Goal: Task Accomplishment & Management: Manage account settings

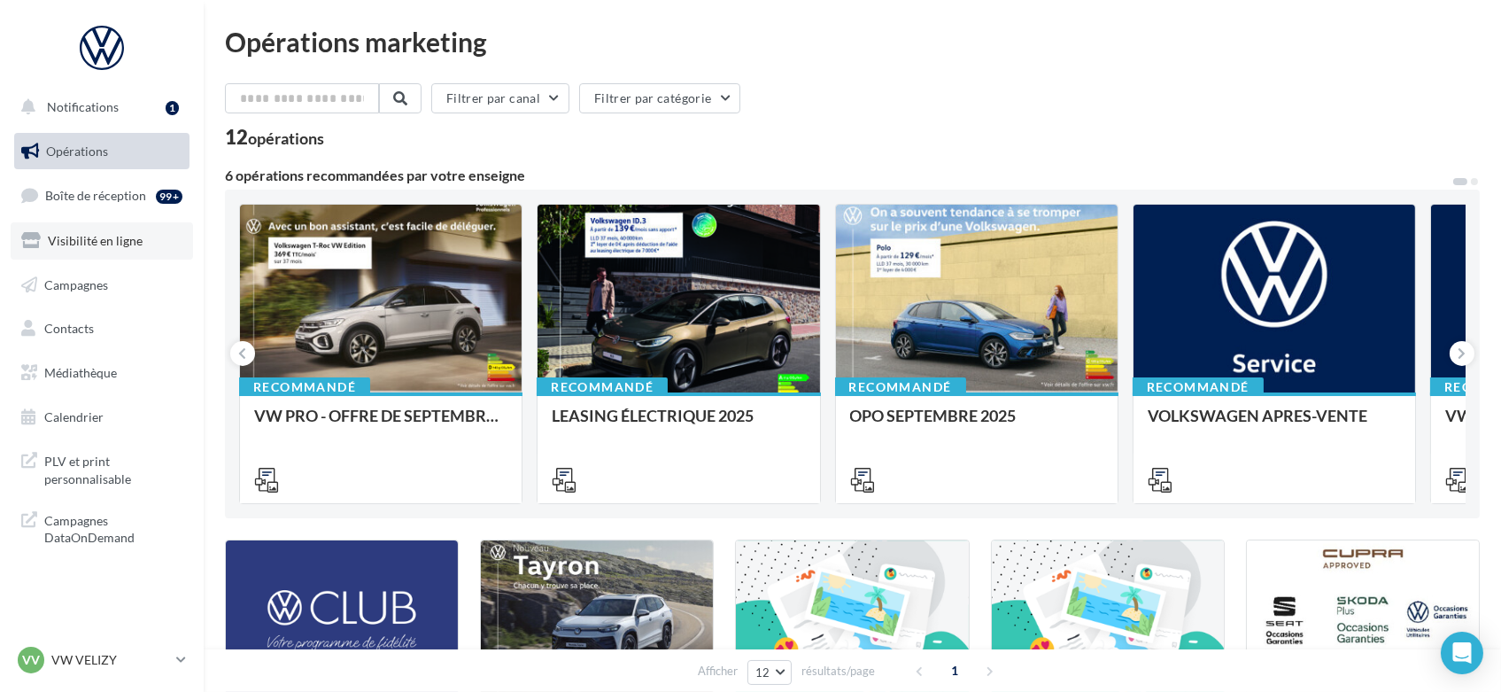
click at [114, 246] on span "Visibilité en ligne" at bounding box center [95, 240] width 95 height 15
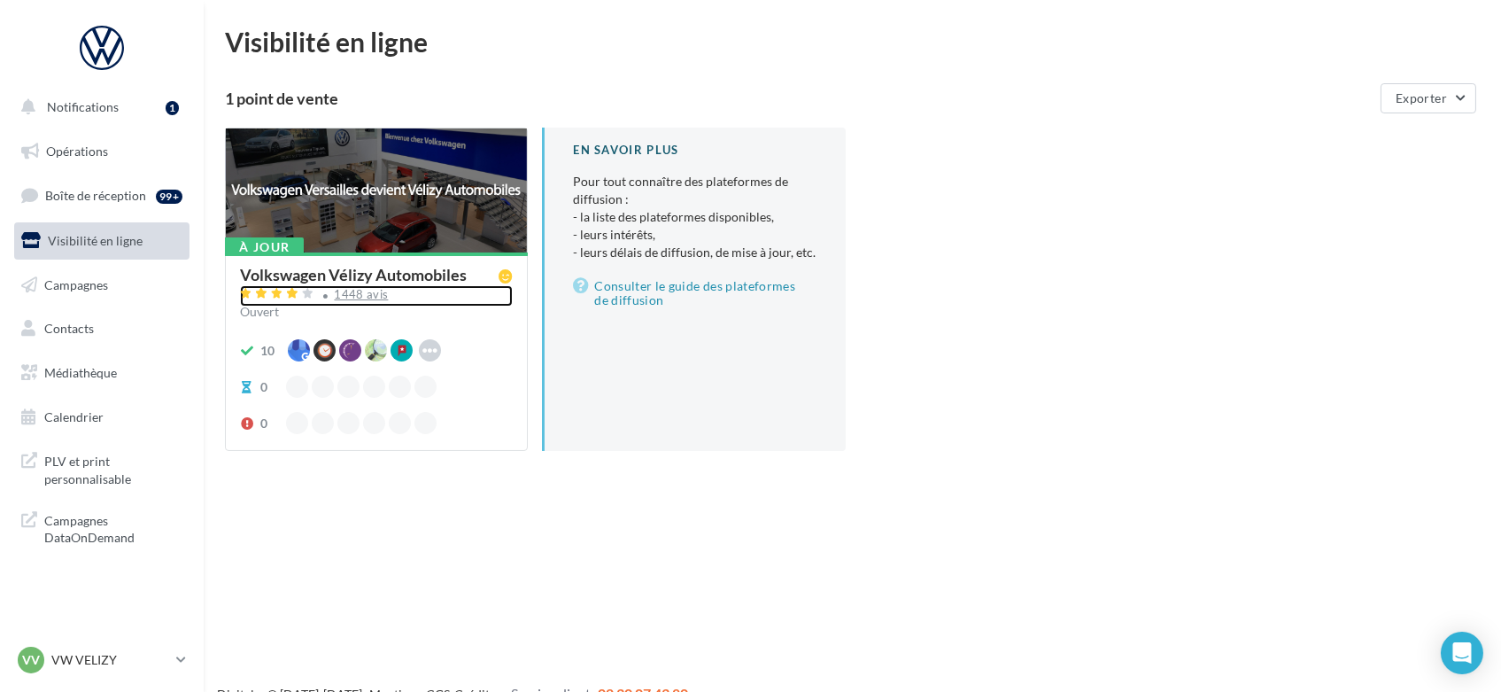
click at [477, 296] on div "1448 avis" at bounding box center [376, 295] width 273 height 21
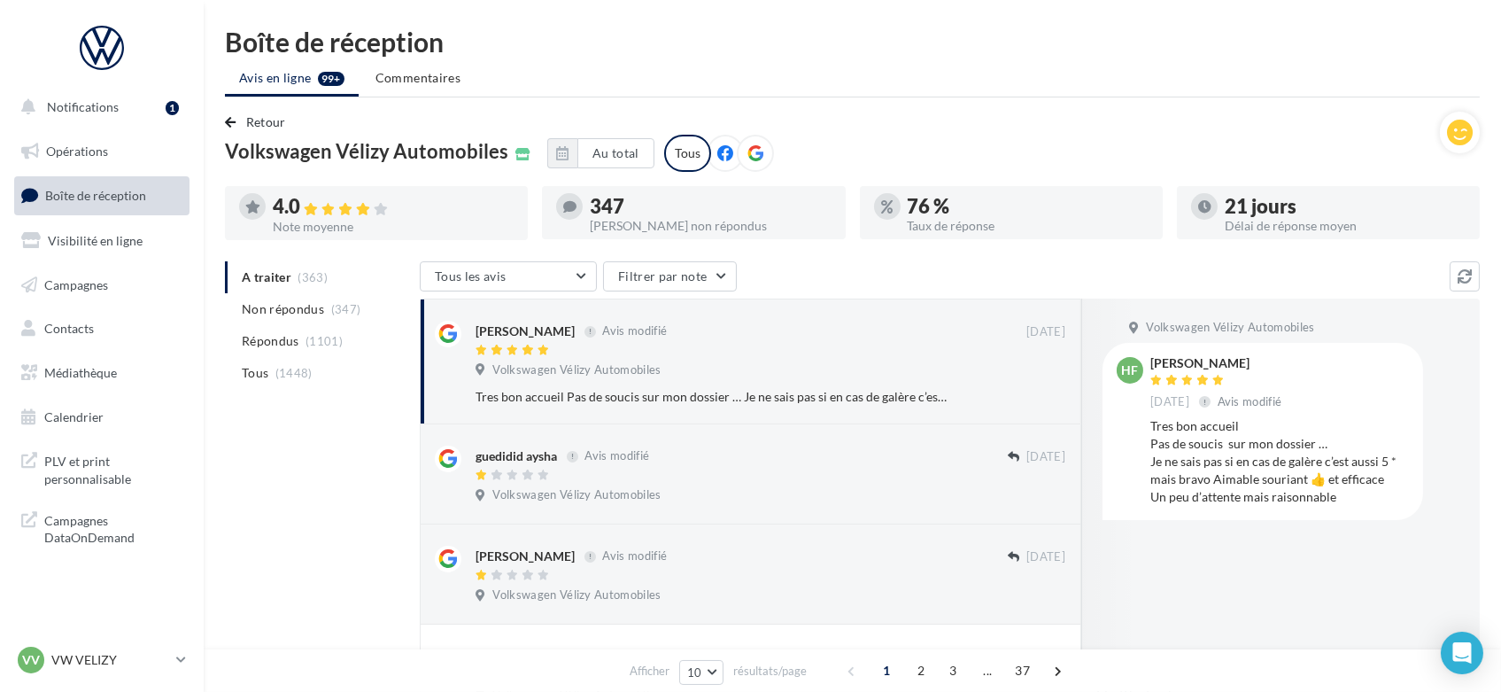
click at [743, 164] on div at bounding box center [755, 153] width 37 height 37
click at [237, 125] on button "Retour" at bounding box center [259, 122] width 68 height 21
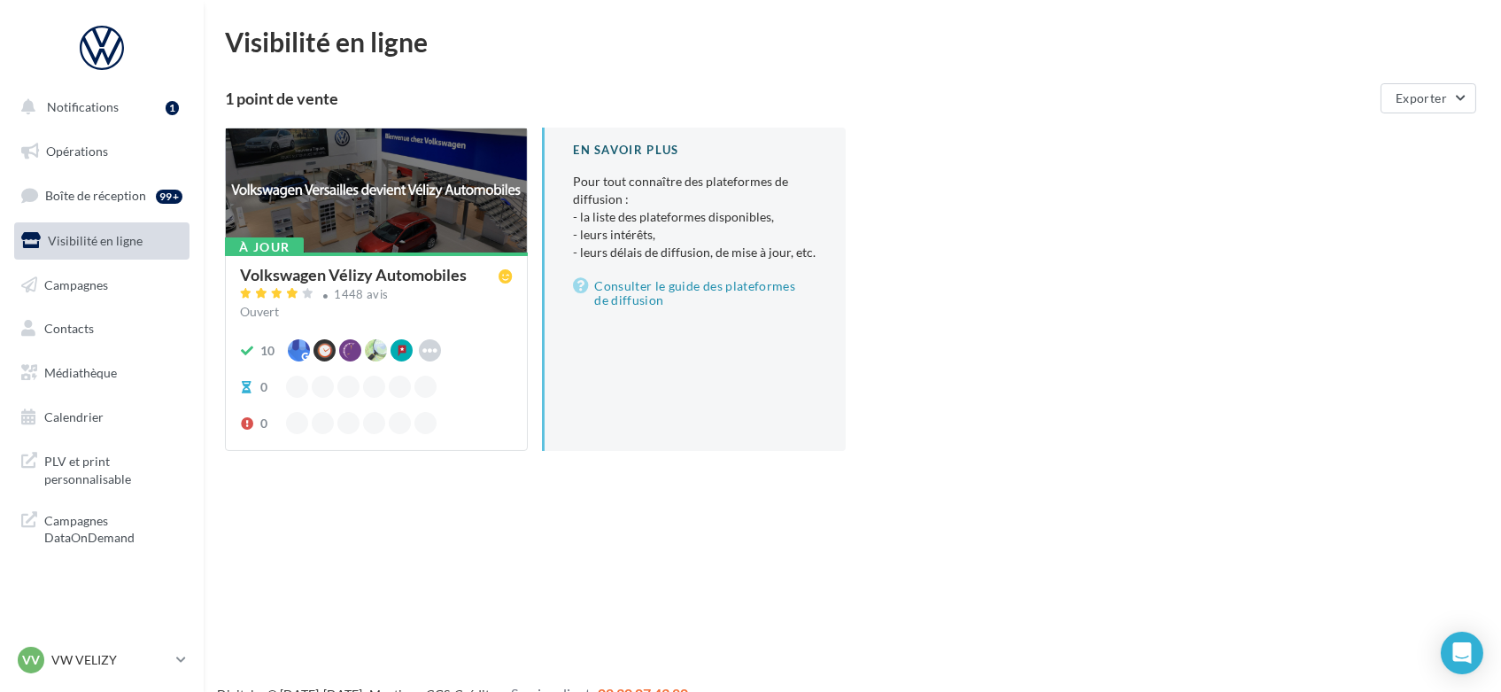
click at [333, 269] on div "Volkswagen Vélizy Automobiles" at bounding box center [353, 275] width 227 height 16
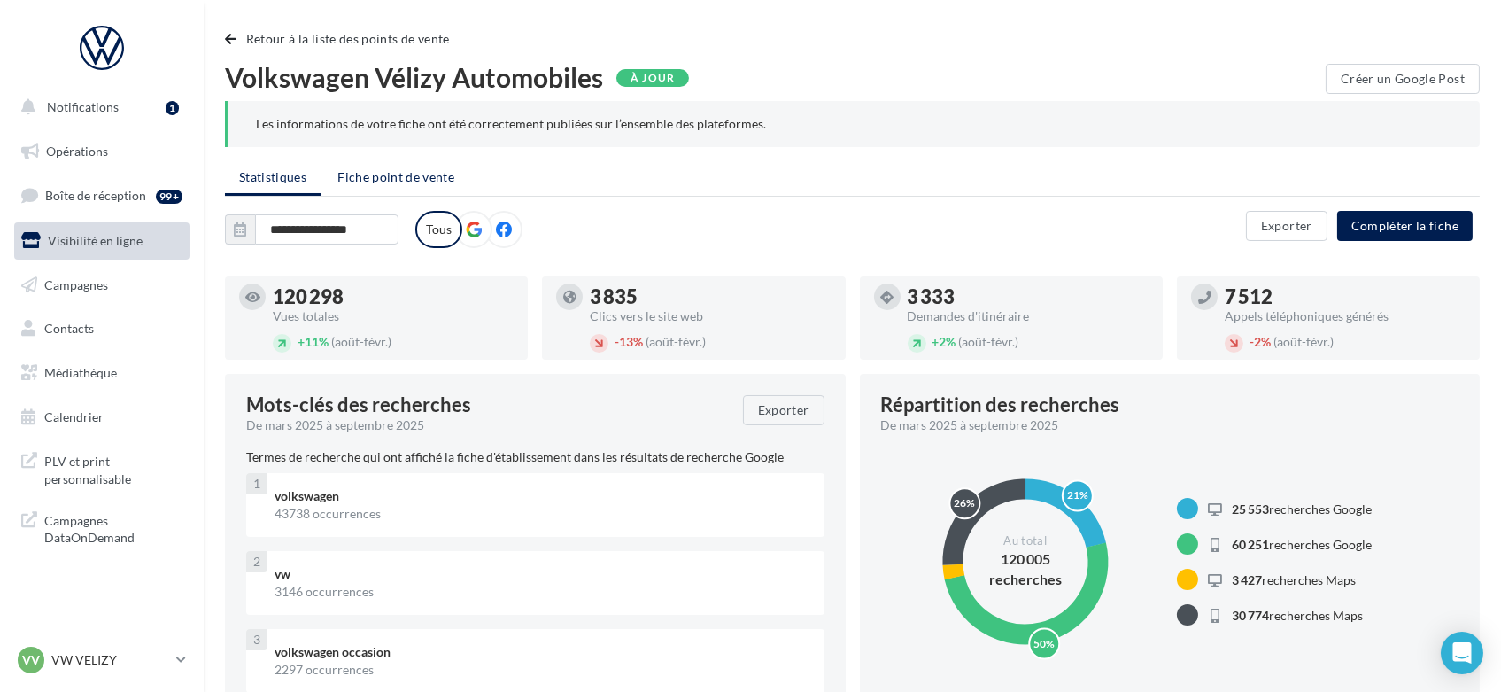
click at [433, 172] on span "Fiche point de vente" at bounding box center [395, 176] width 117 height 15
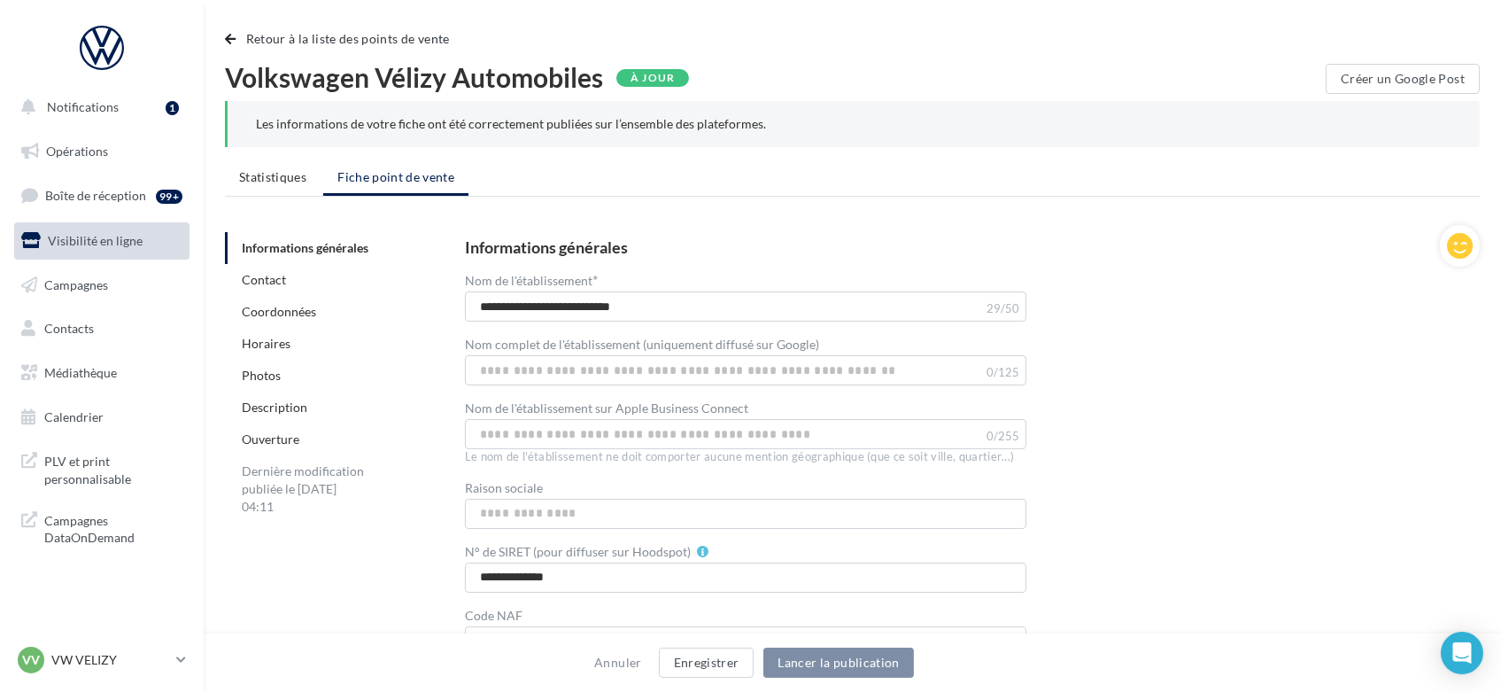
click at [259, 379] on link "Photos" at bounding box center [261, 375] width 39 height 15
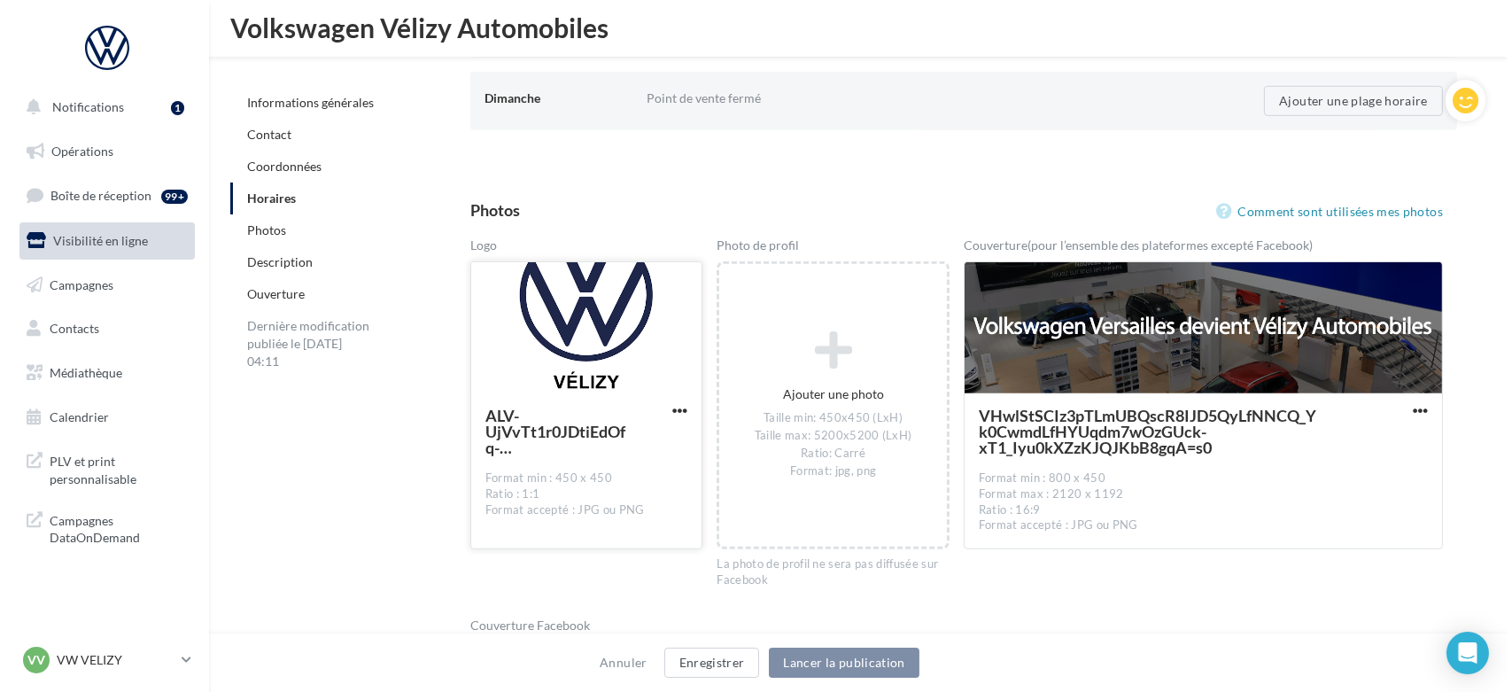
scroll to position [2090, 0]
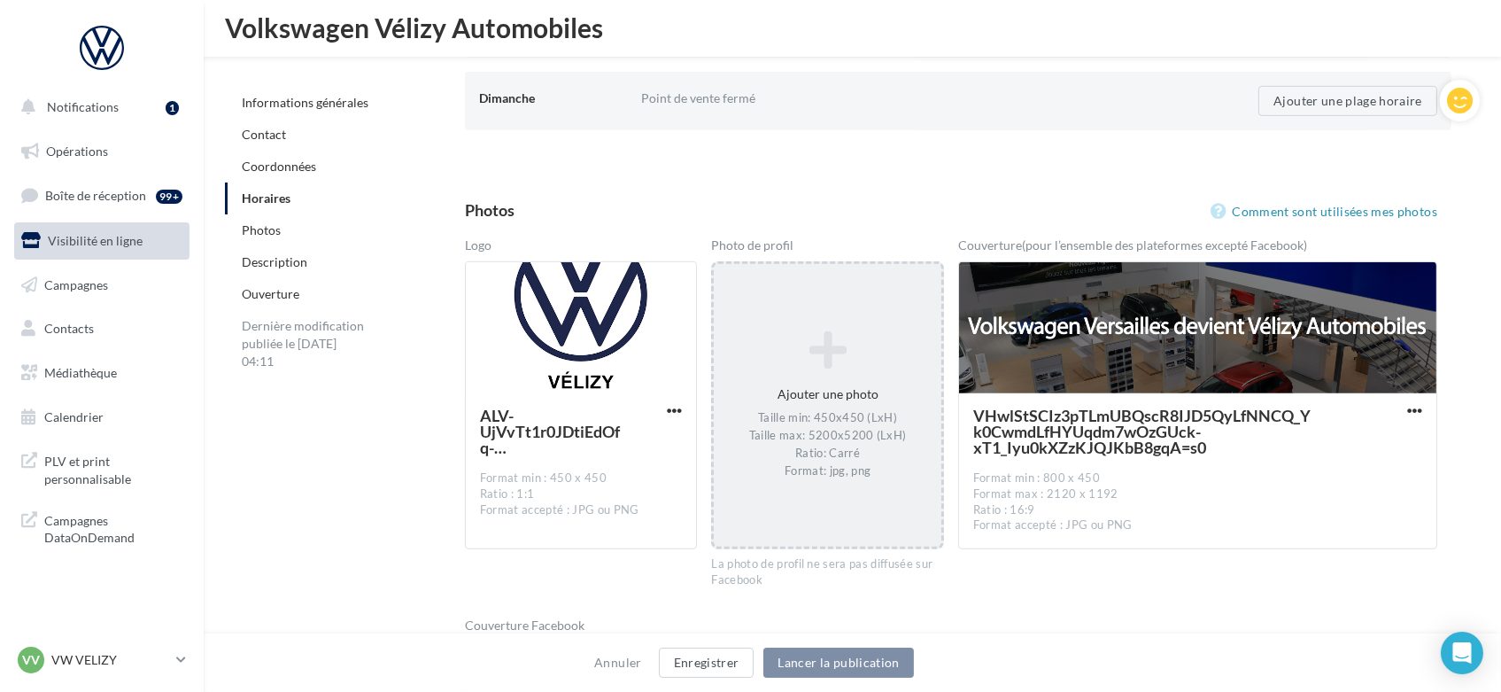
click at [865, 357] on icon at bounding box center [827, 351] width 213 height 43
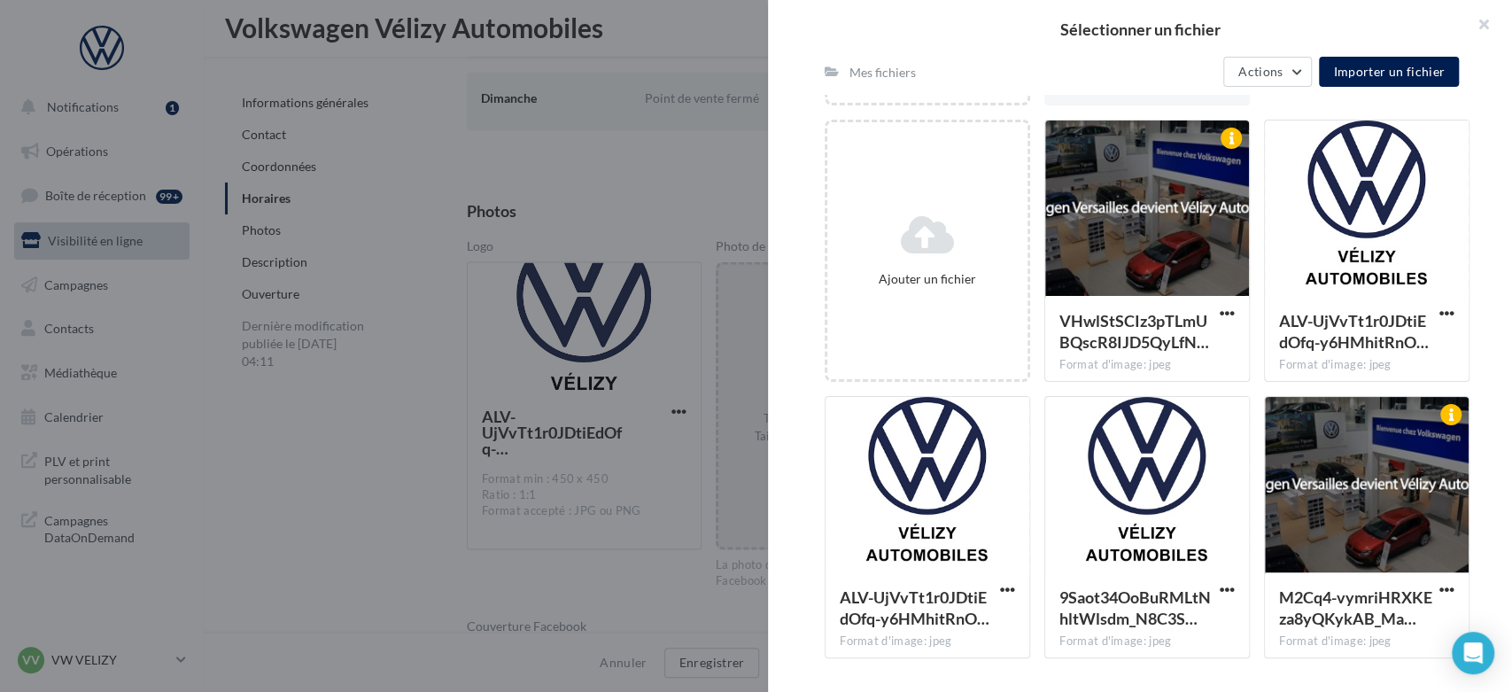
scroll to position [0, 0]
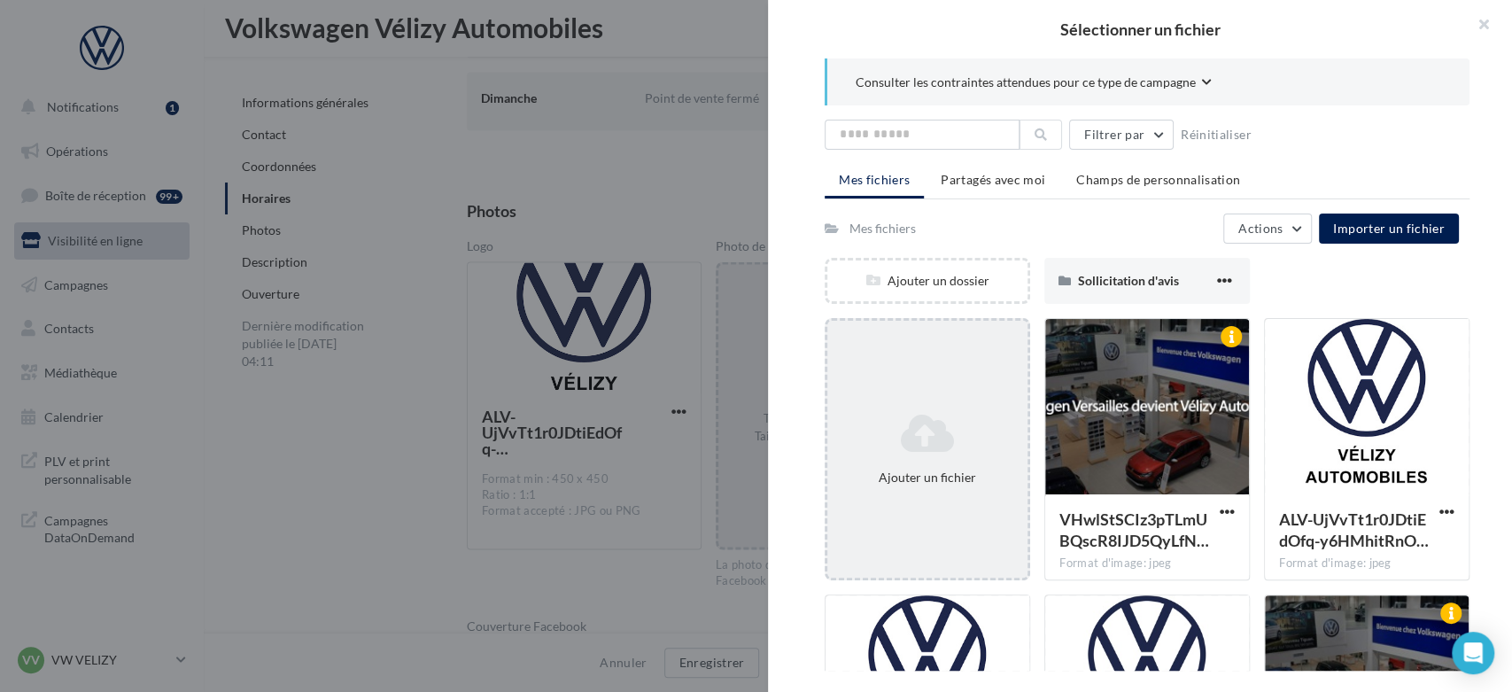
click at [919, 430] on icon at bounding box center [927, 433] width 186 height 43
click at [950, 441] on icon at bounding box center [927, 433] width 186 height 43
click at [874, 456] on div "Ajouter un fichier" at bounding box center [927, 449] width 200 height 89
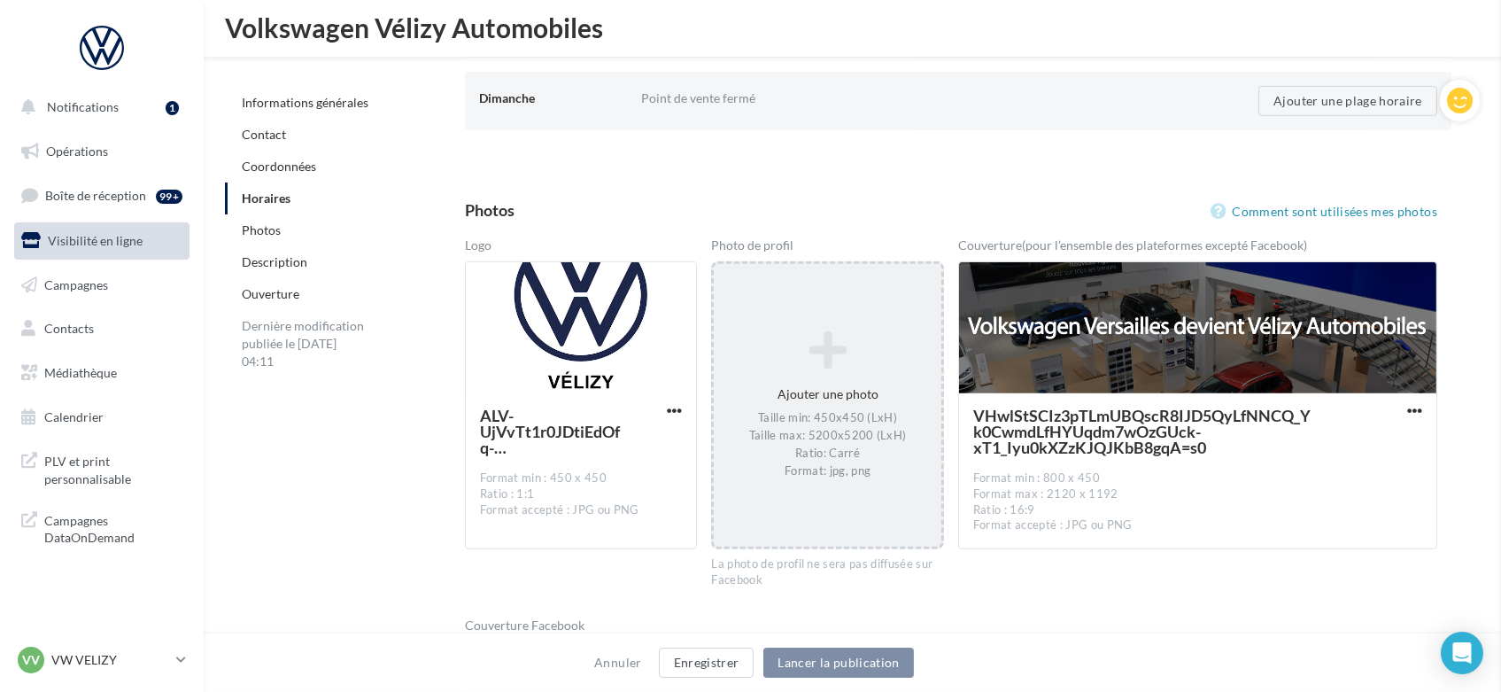
click at [714, 264] on div "Sélectionner un fichier Consulter les contraintes attendues pour ce type de cam…" at bounding box center [828, 264] width 228 height 0
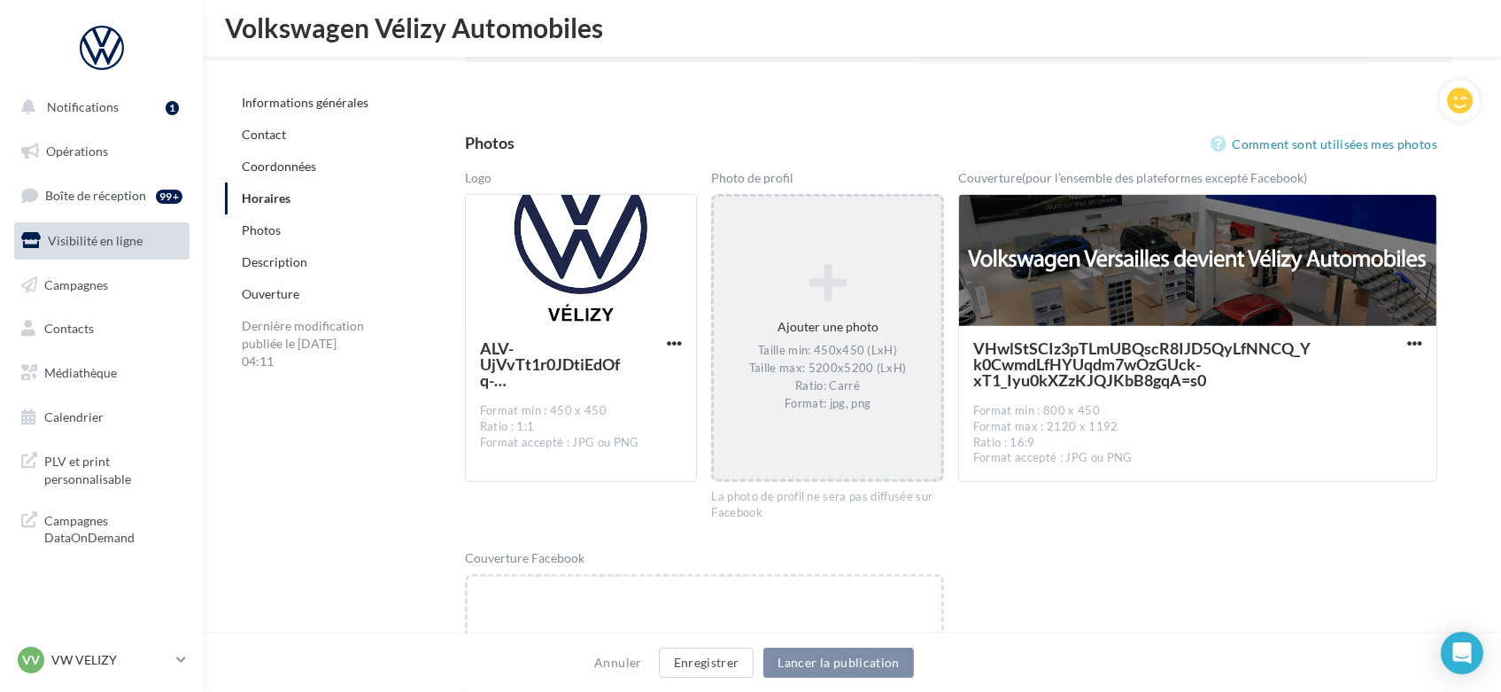
scroll to position [2157, 0]
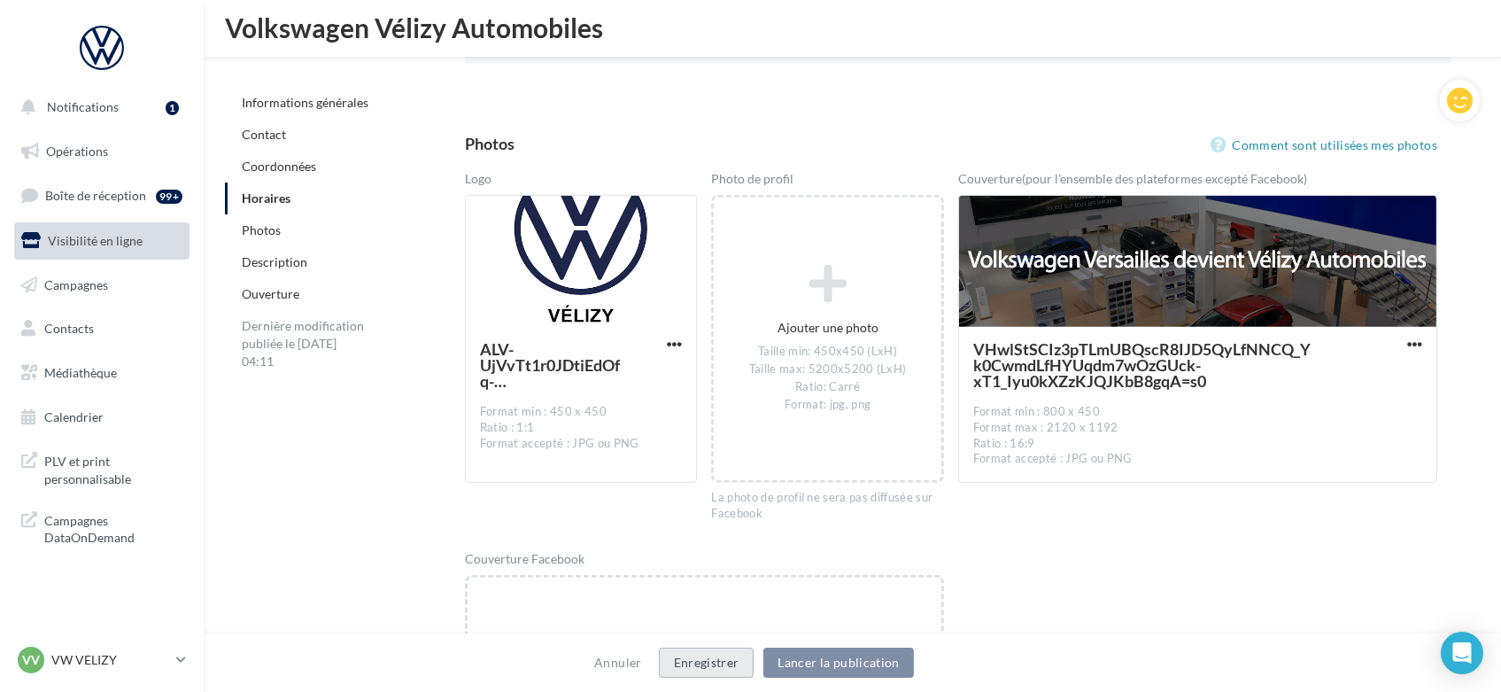
click at [702, 664] on button "Enregistrer" at bounding box center [707, 663] width 96 height 30
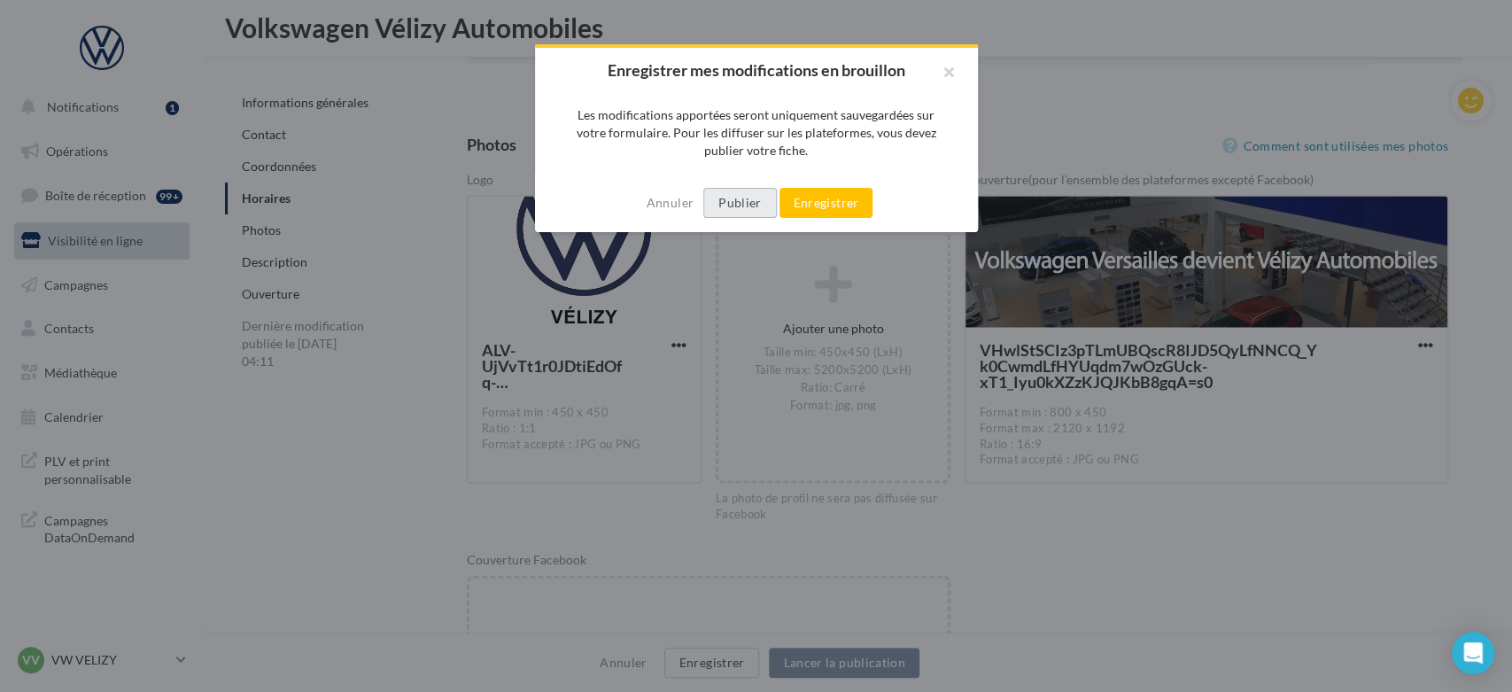
click at [734, 196] on button "Publier" at bounding box center [739, 203] width 73 height 30
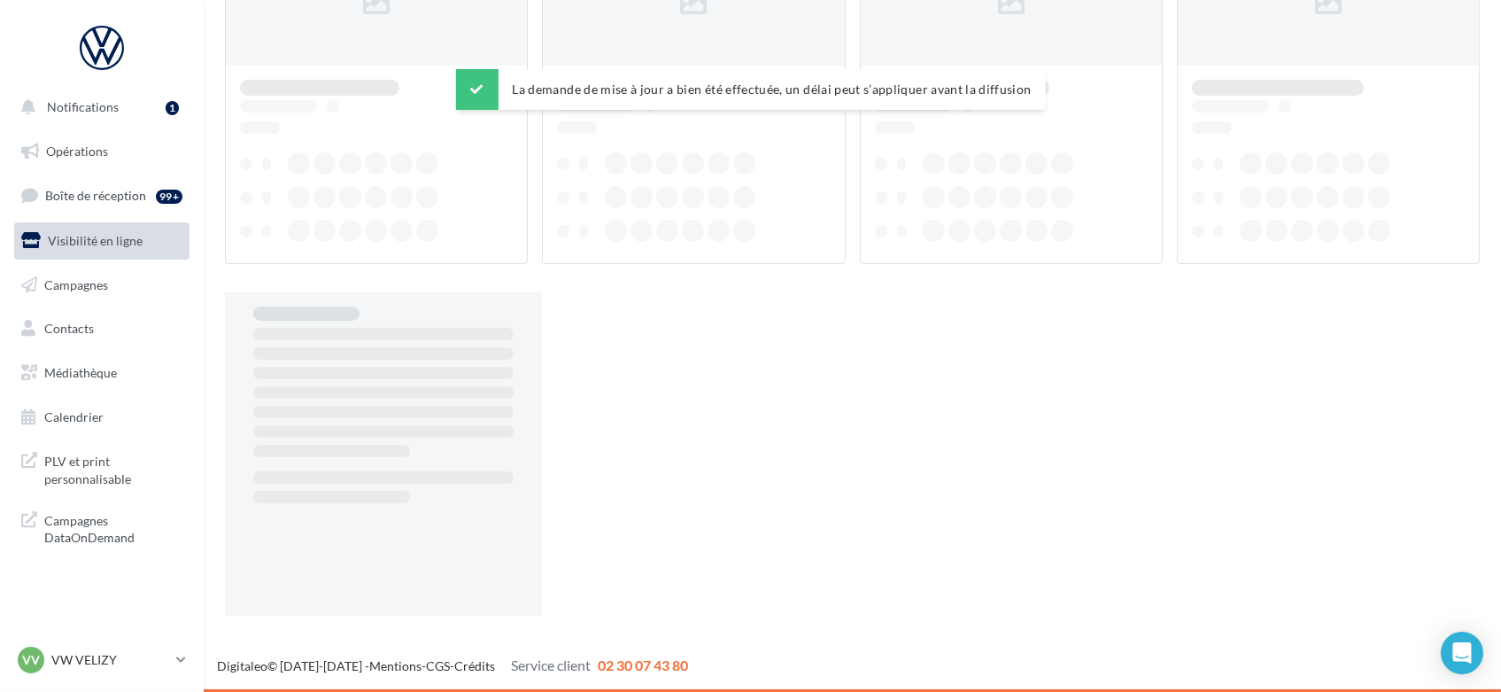
scroll to position [28, 0]
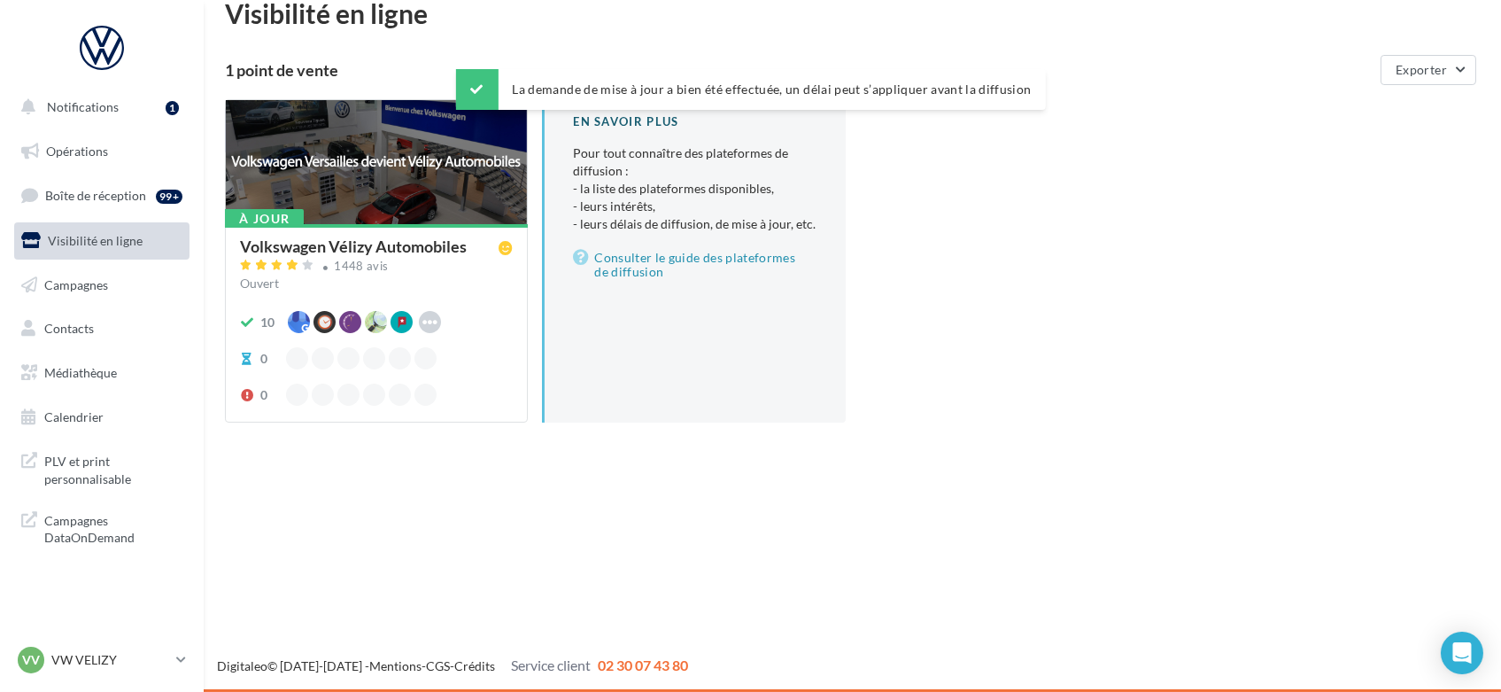
click at [469, 284] on div "Ouvert" at bounding box center [376, 284] width 273 height 18
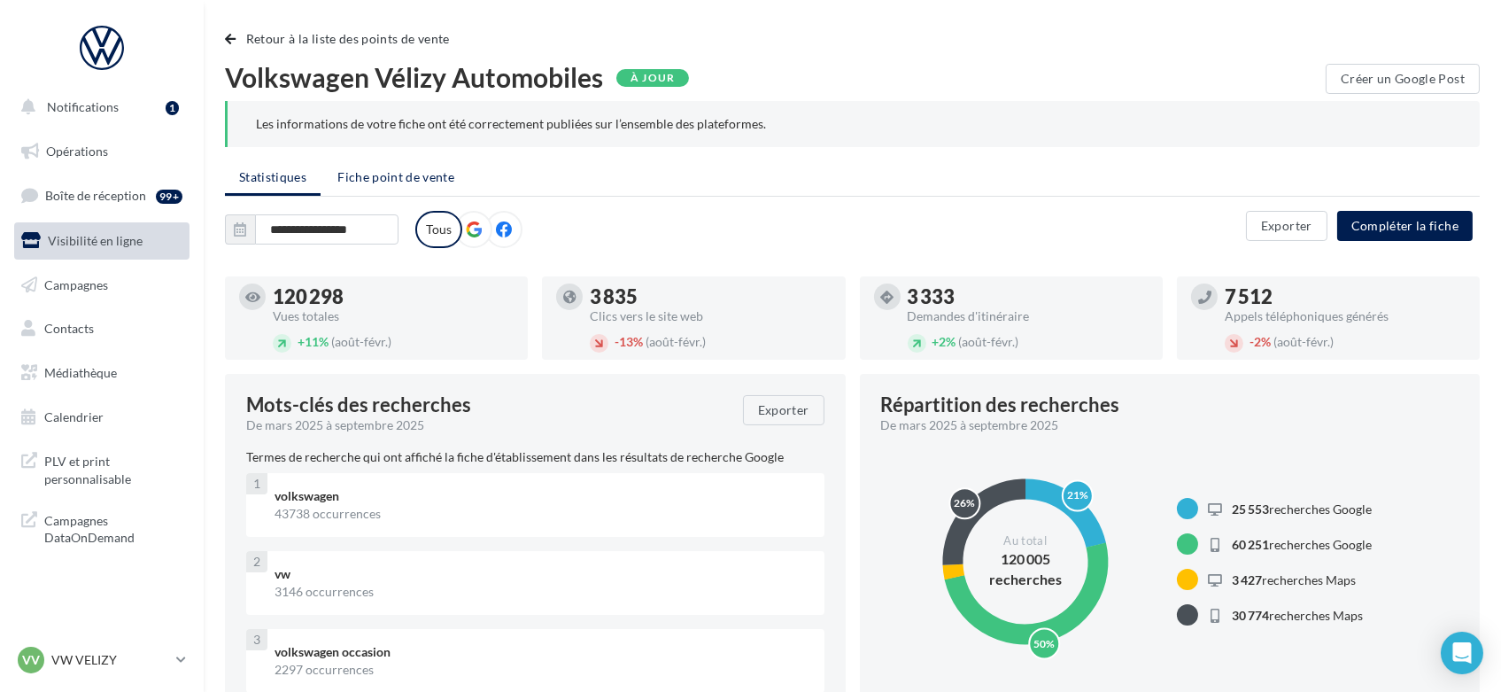
click at [425, 188] on li "Fiche point de vente" at bounding box center [395, 177] width 145 height 32
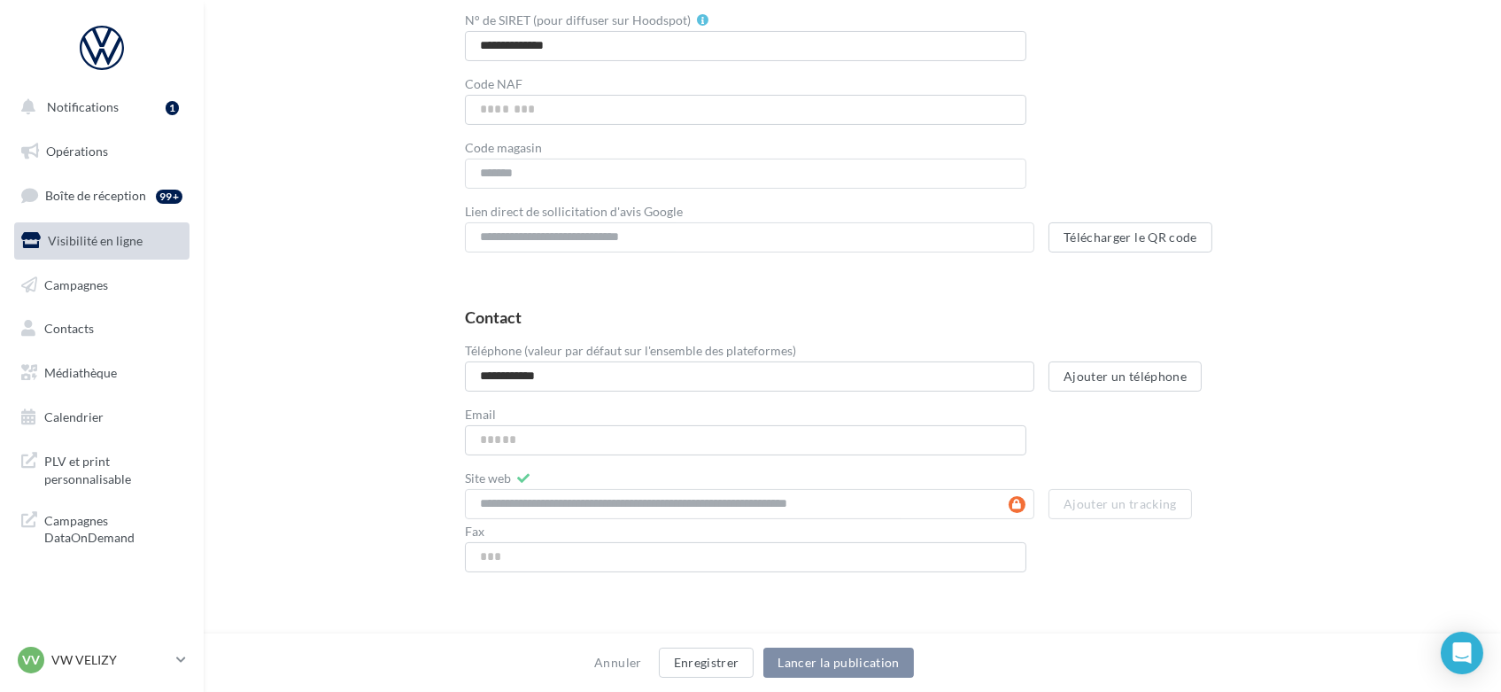
scroll to position [532, 0]
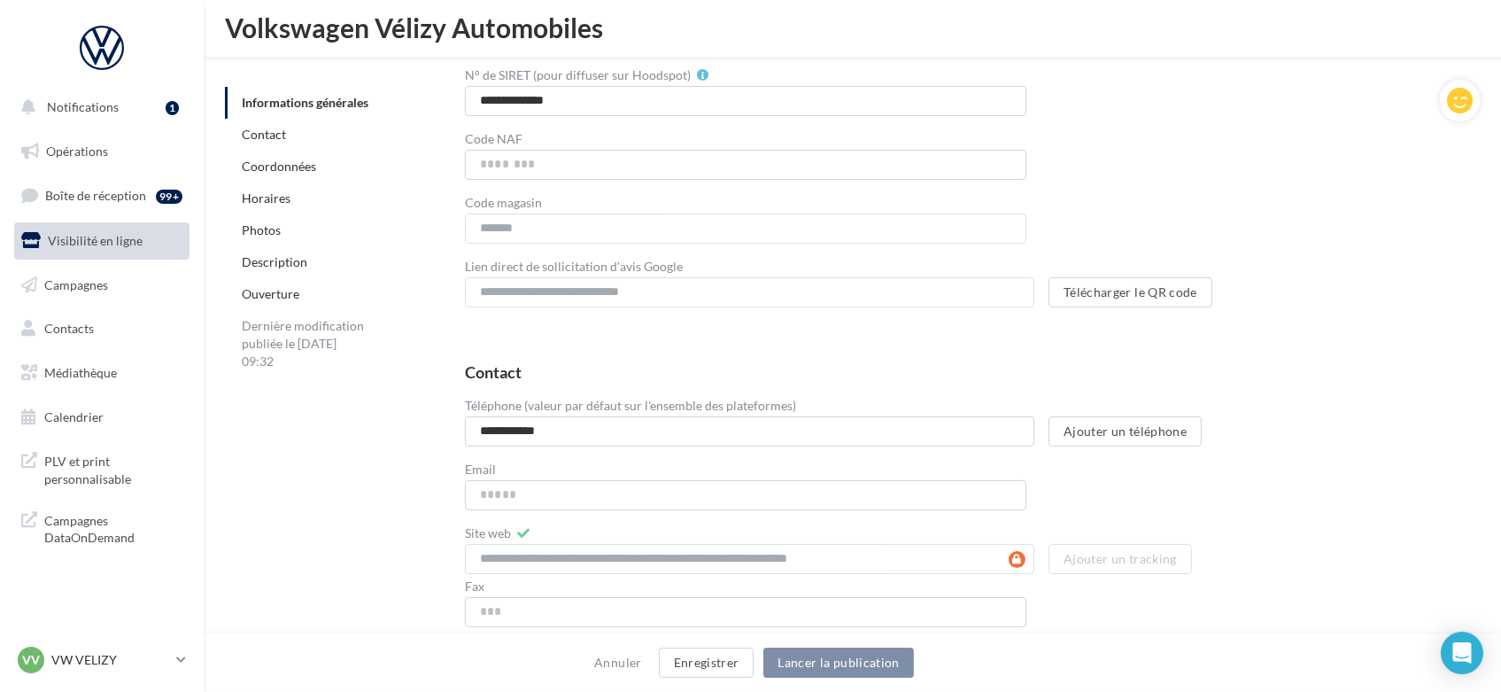
click at [272, 218] on div "Photos" at bounding box center [358, 230] width 266 height 32
click at [270, 225] on link "Photos" at bounding box center [261, 229] width 39 height 15
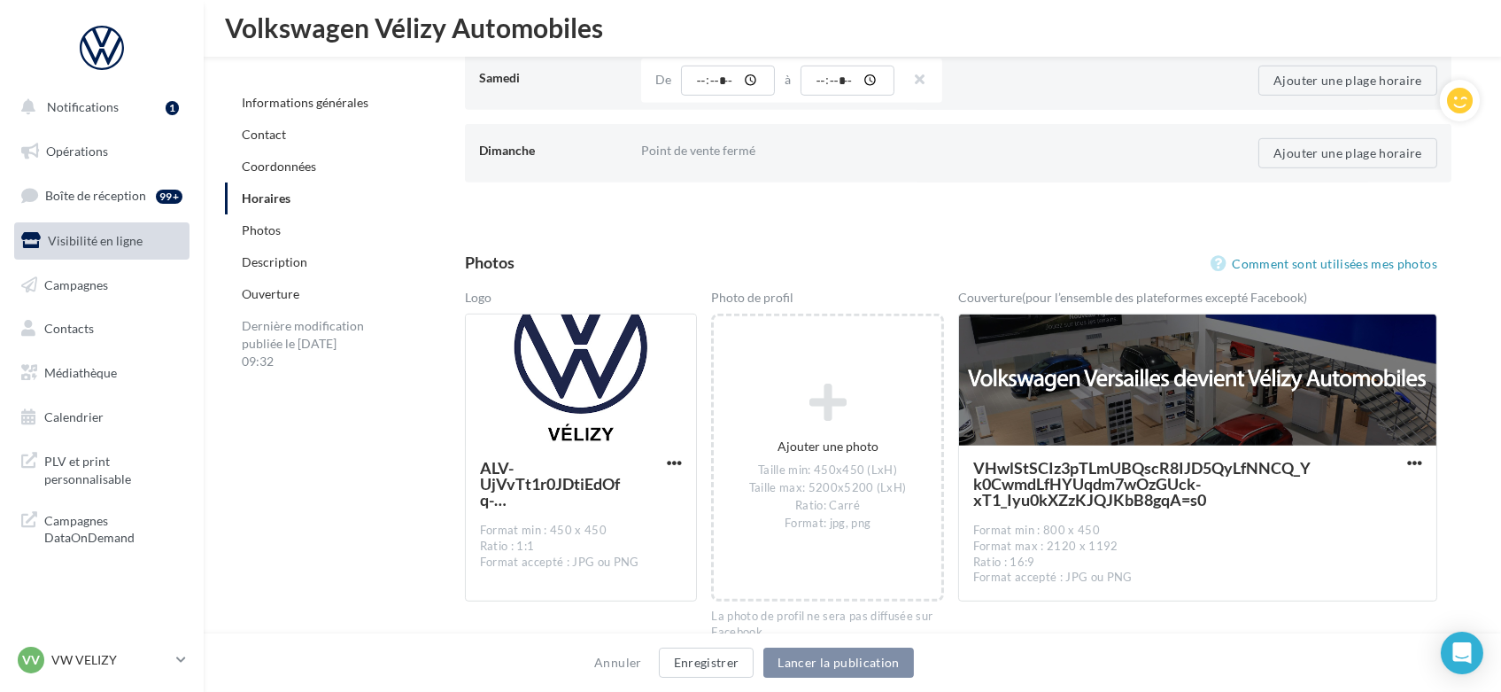
scroll to position [2041, 0]
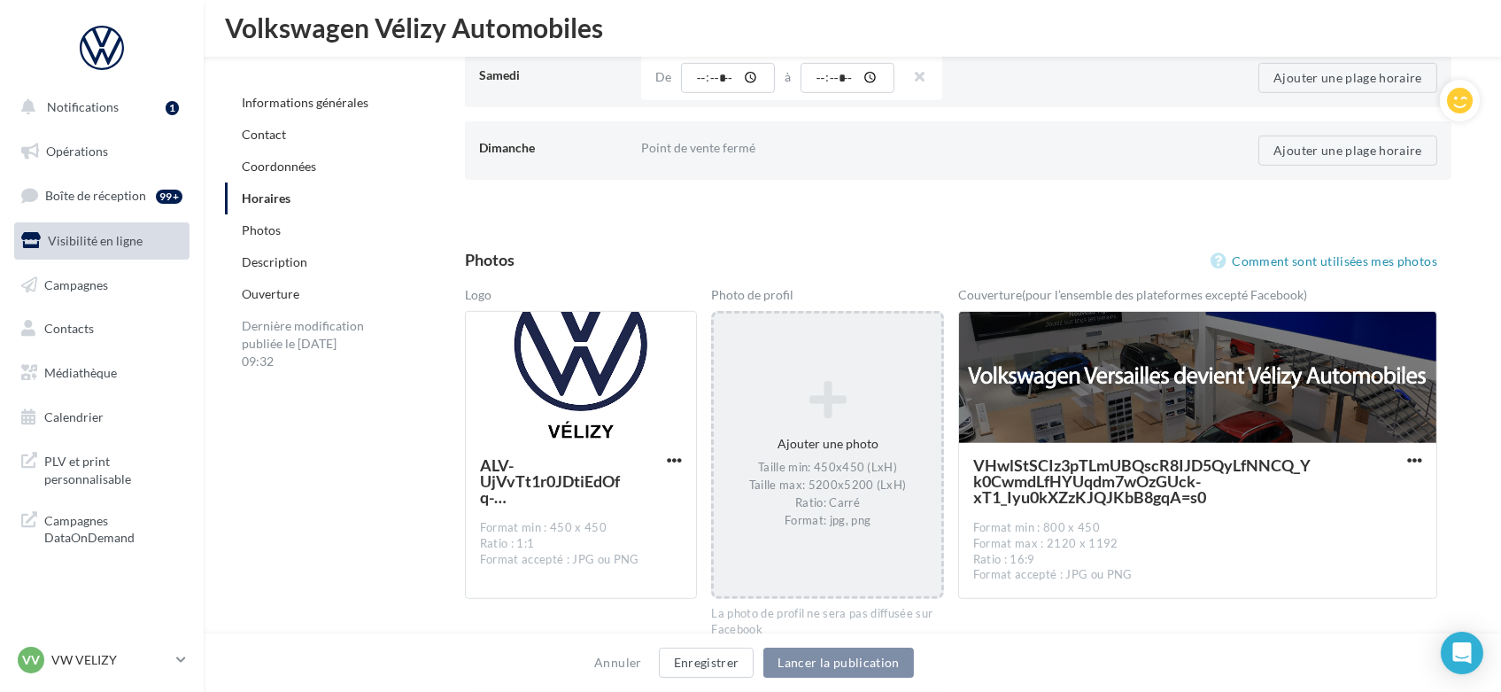
click at [837, 494] on div "Taille min: 450x450 (LxH) Taille max: 5200x5200 (LxH) Ratio: Carré Format: jpg,…" at bounding box center [827, 495] width 213 height 69
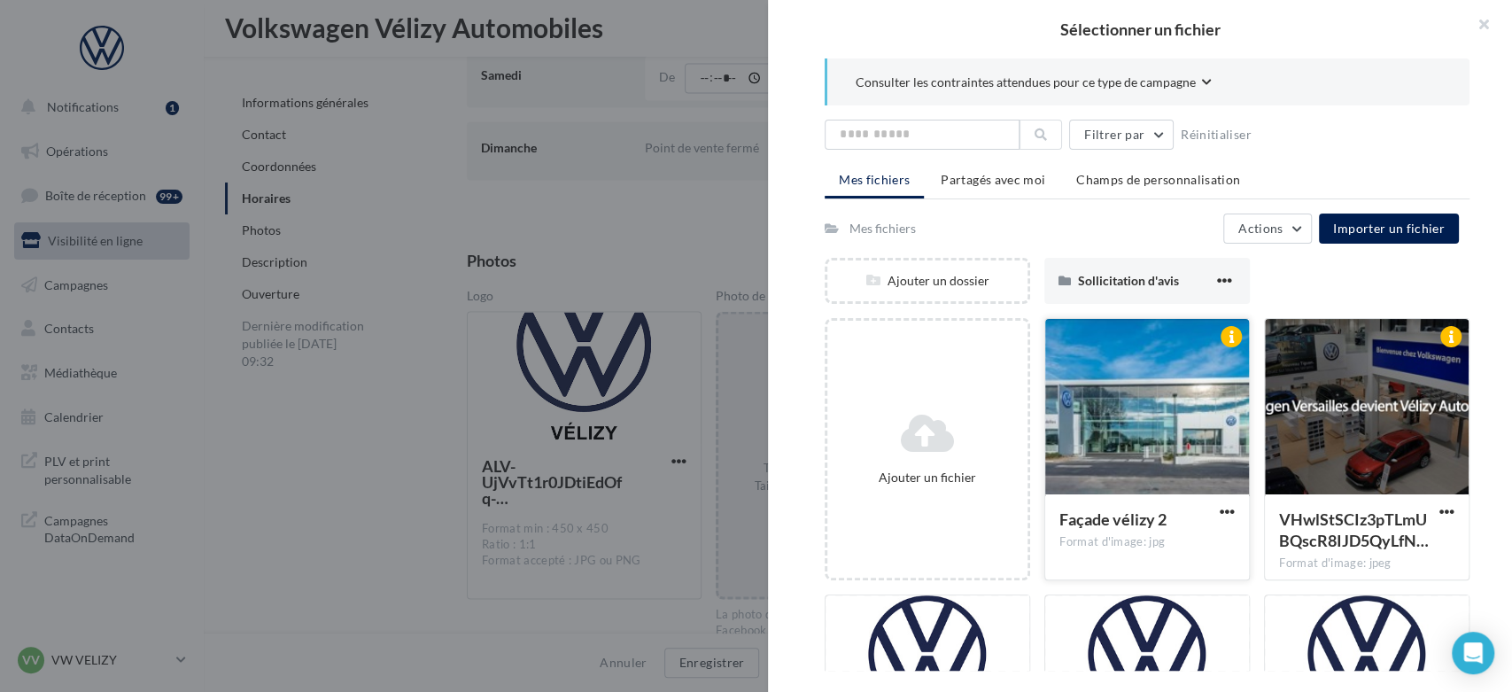
click at [1167, 459] on div at bounding box center [1147, 407] width 204 height 177
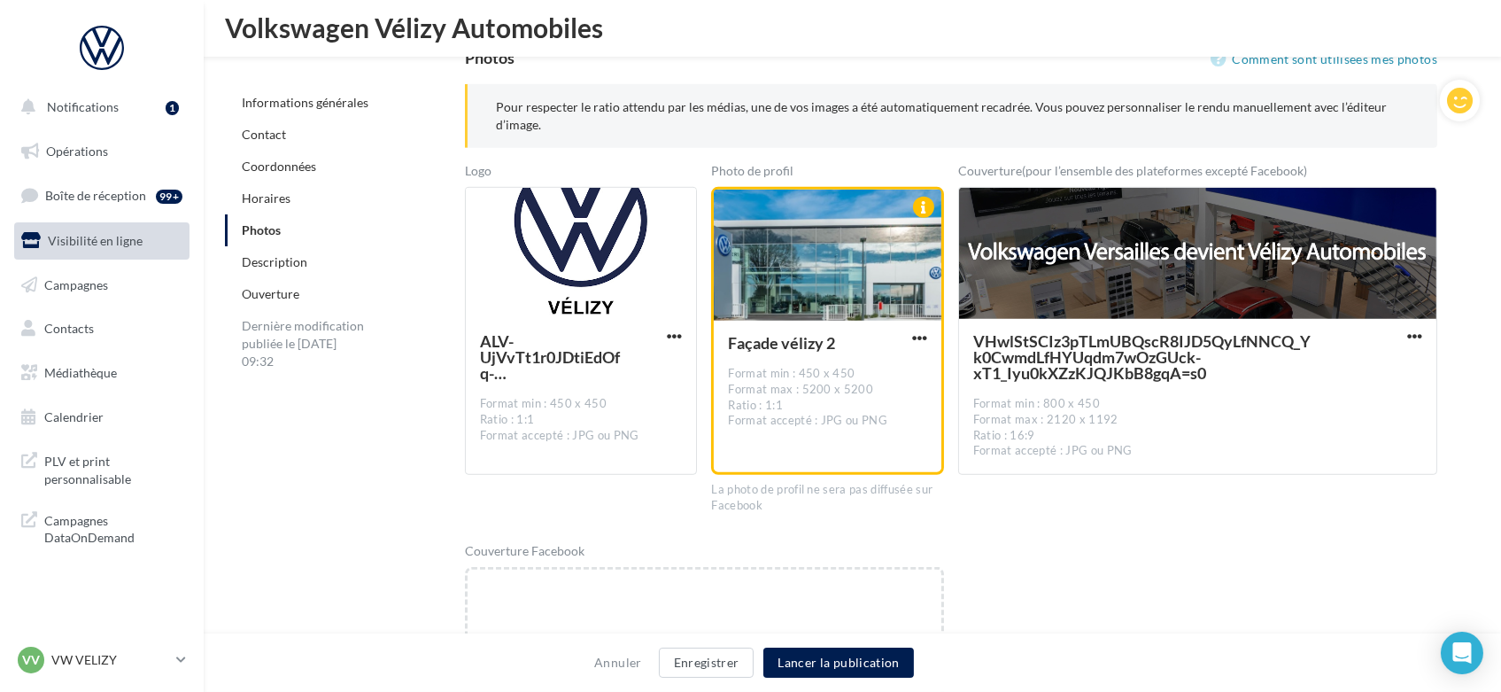
scroll to position [2317, 0]
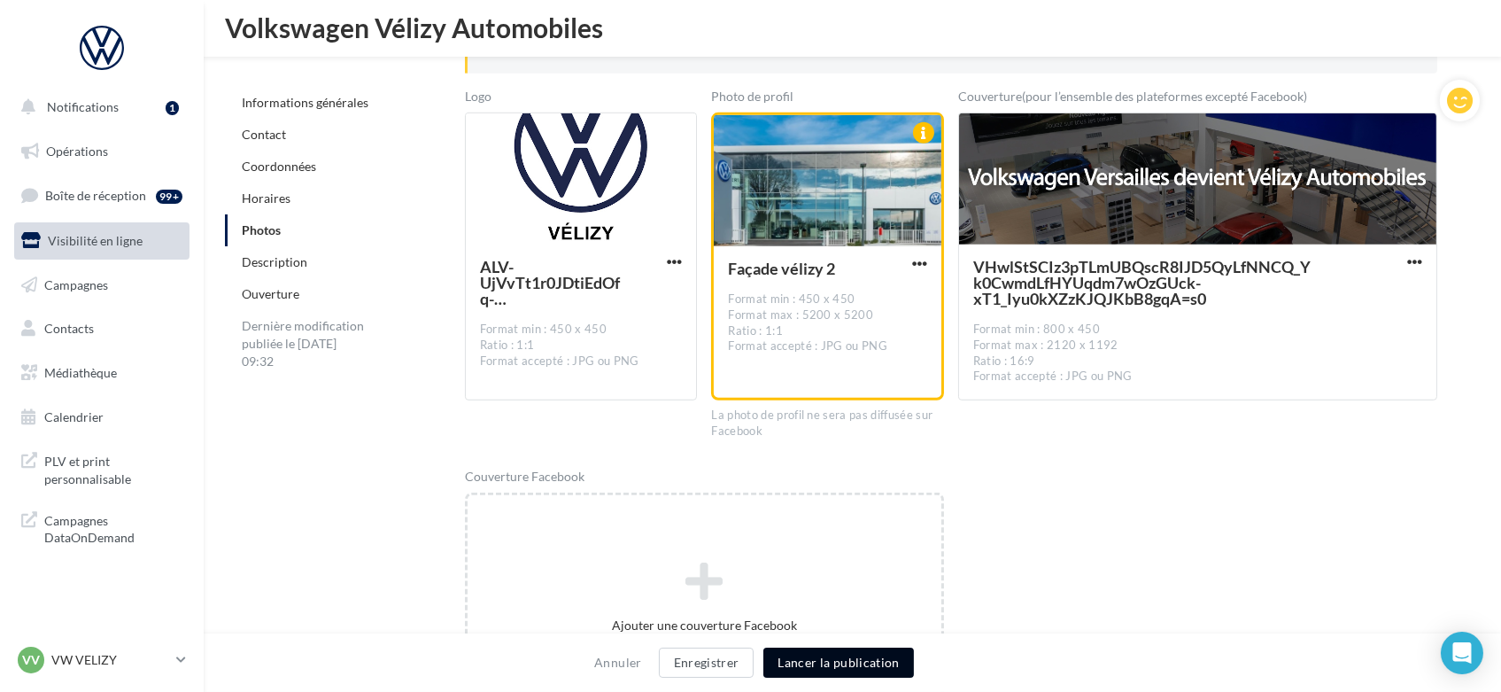
click at [828, 664] on button "Lancer la publication" at bounding box center [839, 663] width 150 height 30
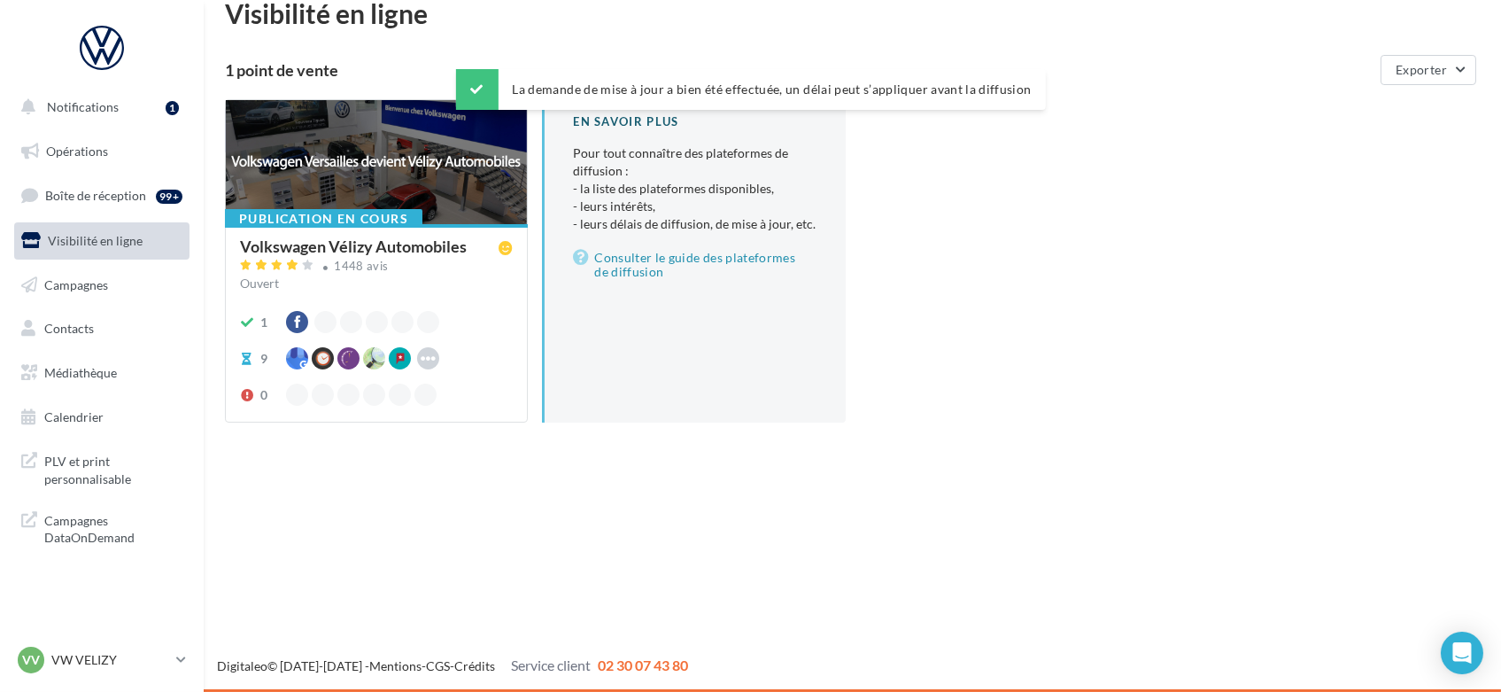
scroll to position [28, 0]
